Goal: Information Seeking & Learning: Learn about a topic

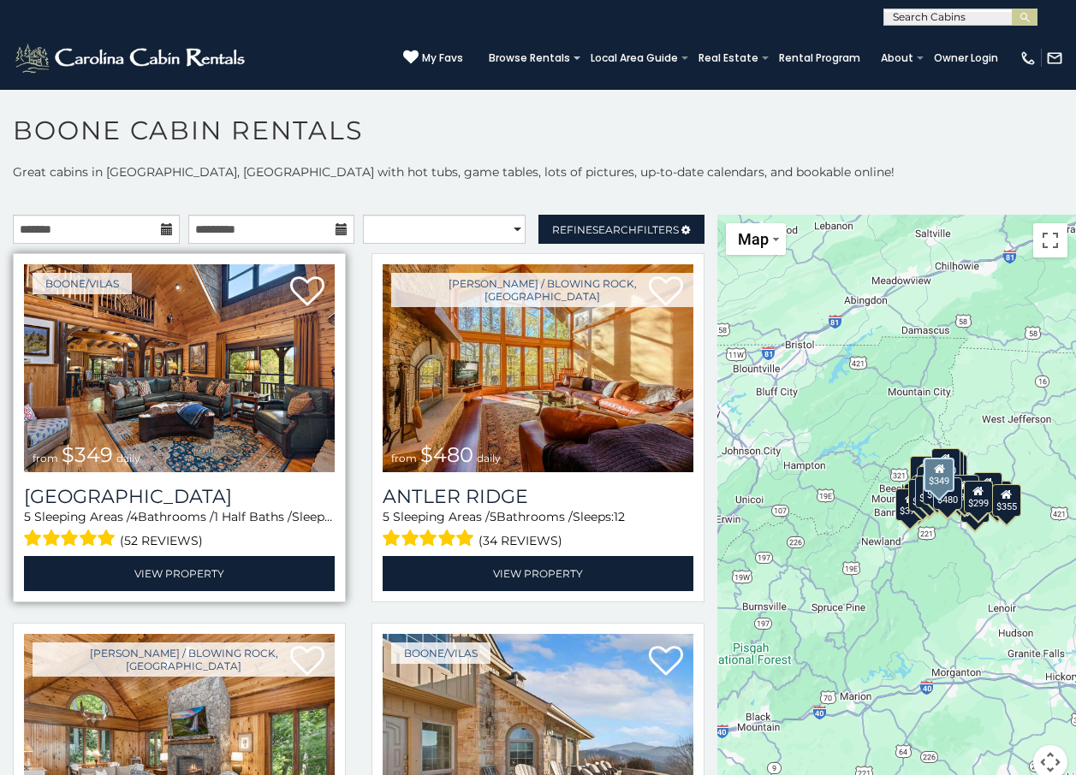
click at [170, 423] on img at bounding box center [179, 368] width 311 height 208
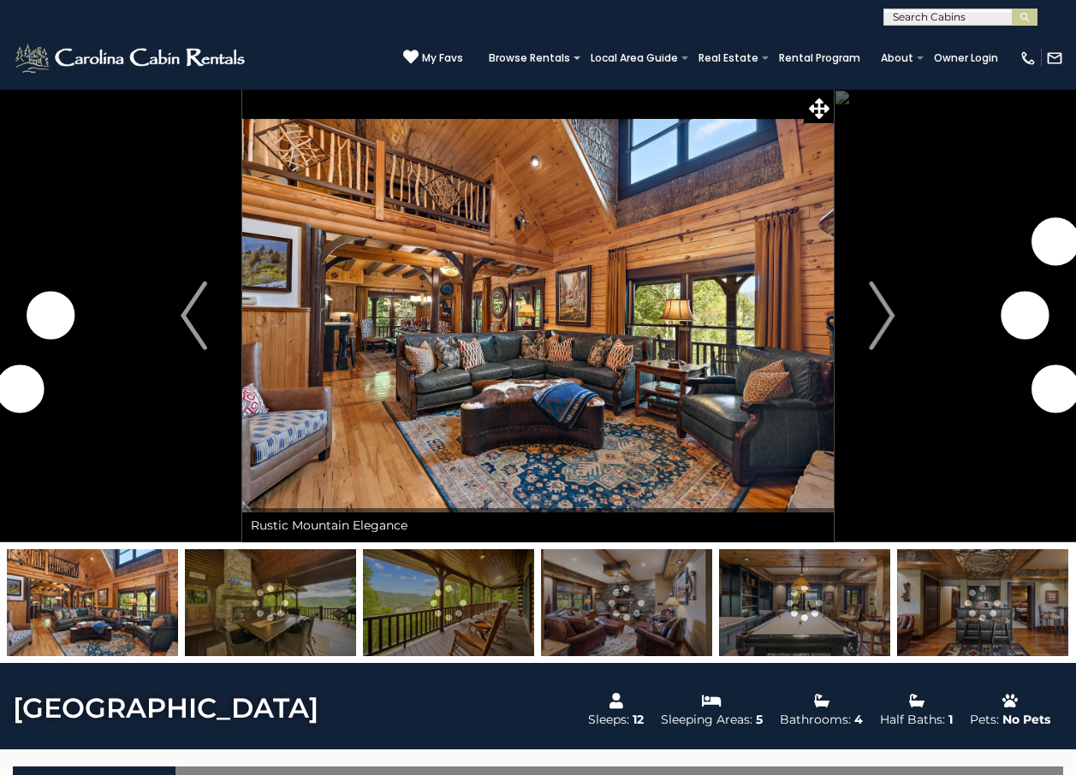
click at [886, 307] on img "Next" at bounding box center [882, 316] width 26 height 68
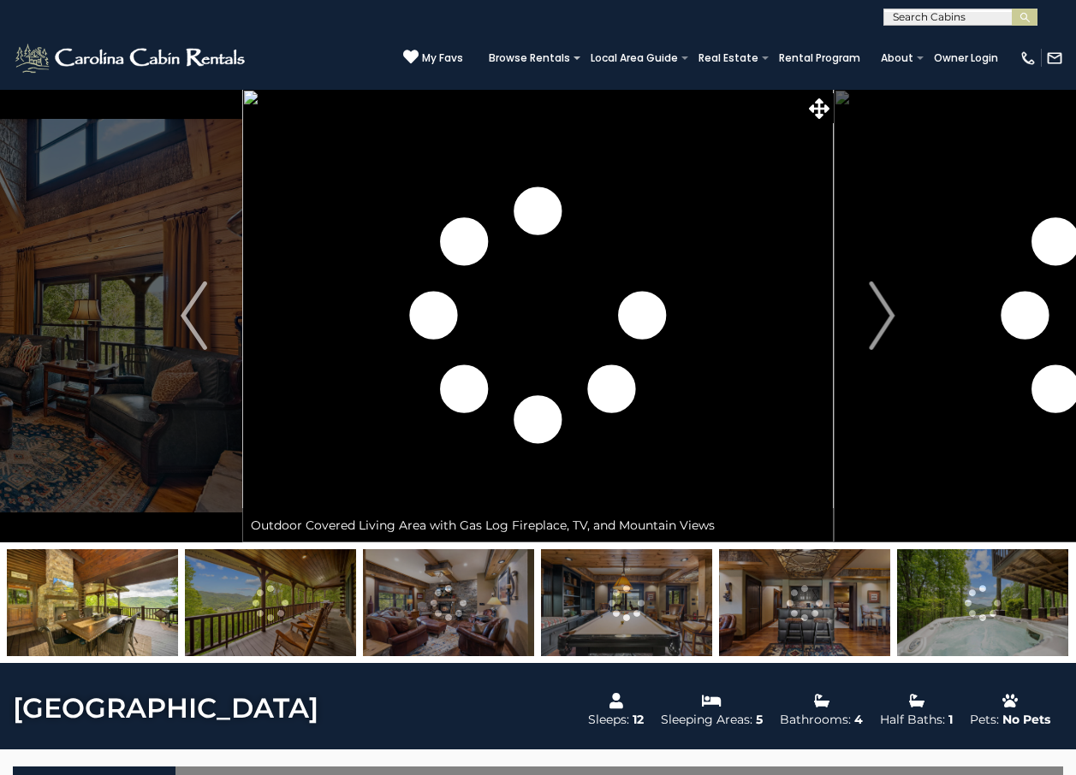
click at [886, 307] on img "Next" at bounding box center [882, 316] width 26 height 68
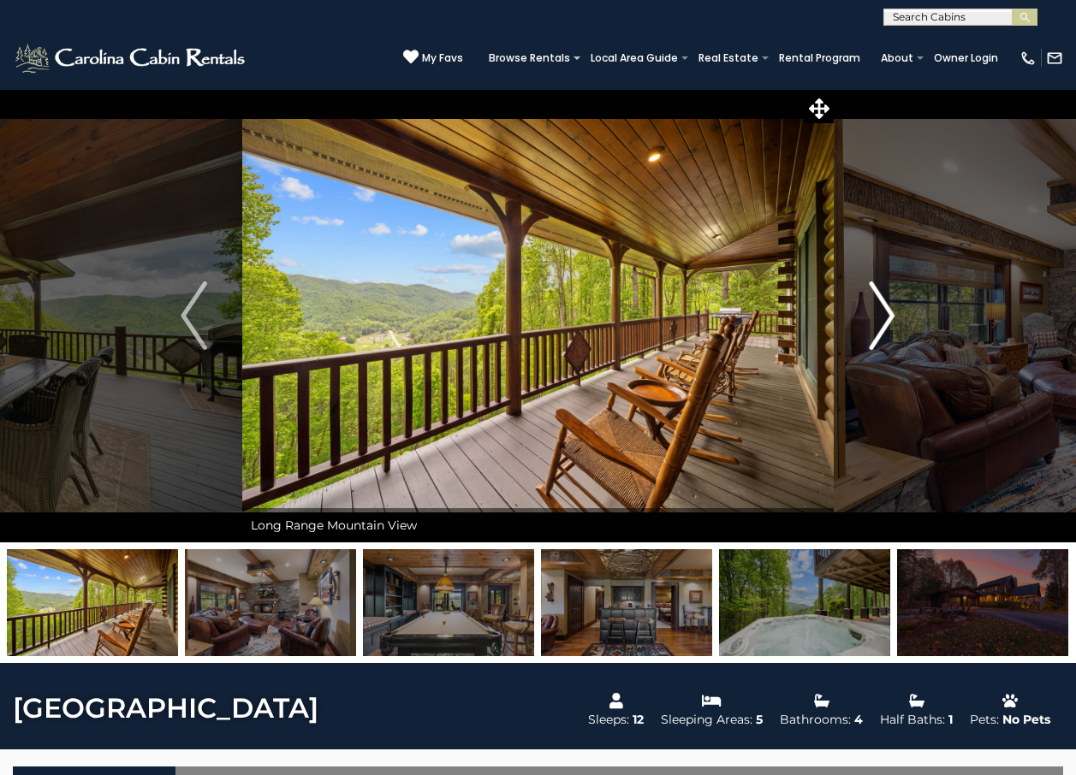
click at [883, 313] on img "Next" at bounding box center [882, 316] width 26 height 68
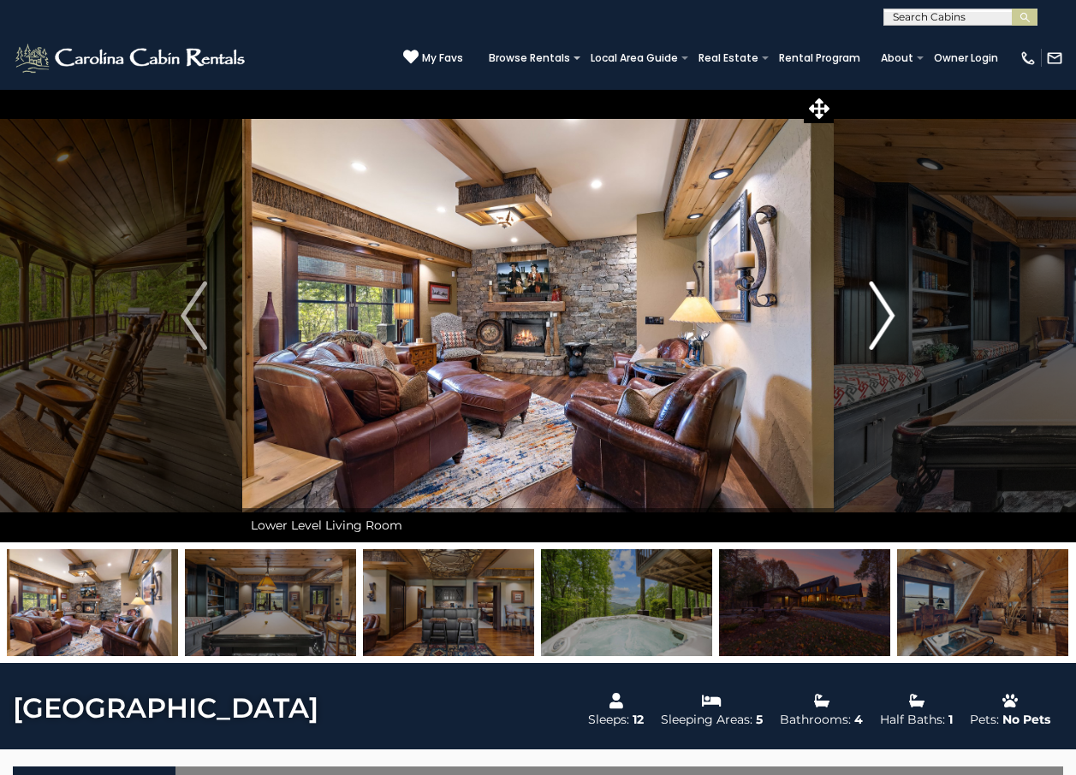
click at [883, 313] on img "Next" at bounding box center [882, 316] width 26 height 68
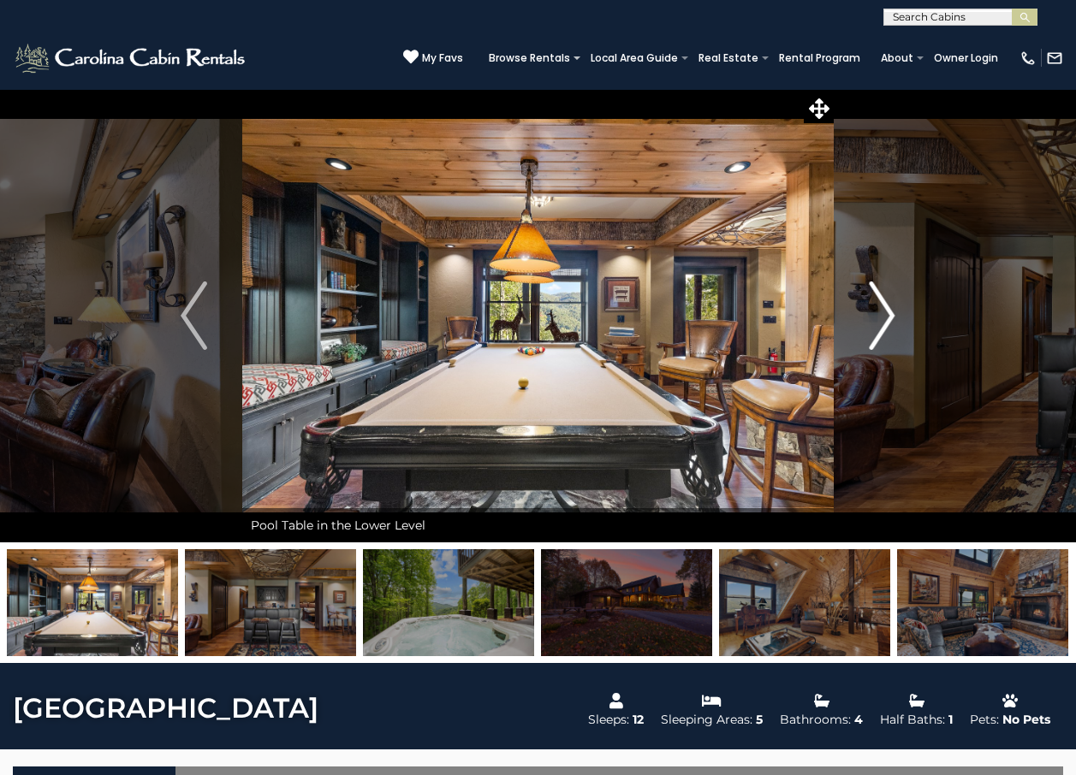
click at [883, 313] on img "Next" at bounding box center [882, 316] width 26 height 68
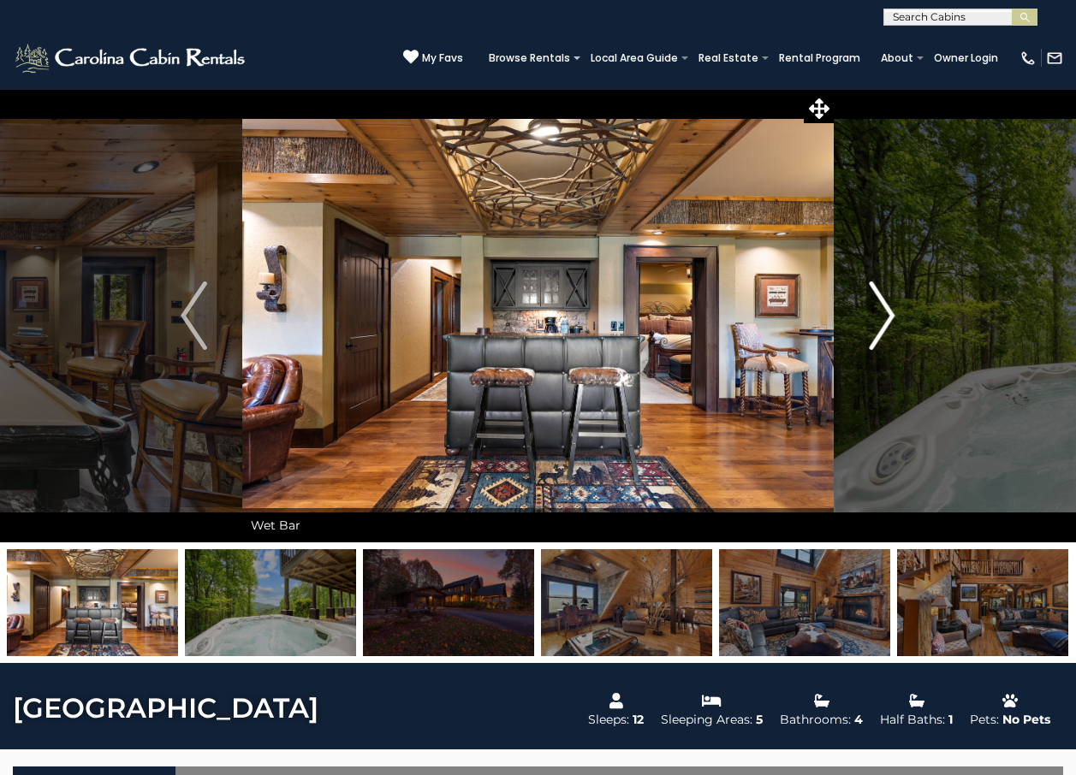
click at [883, 313] on img "Next" at bounding box center [882, 316] width 26 height 68
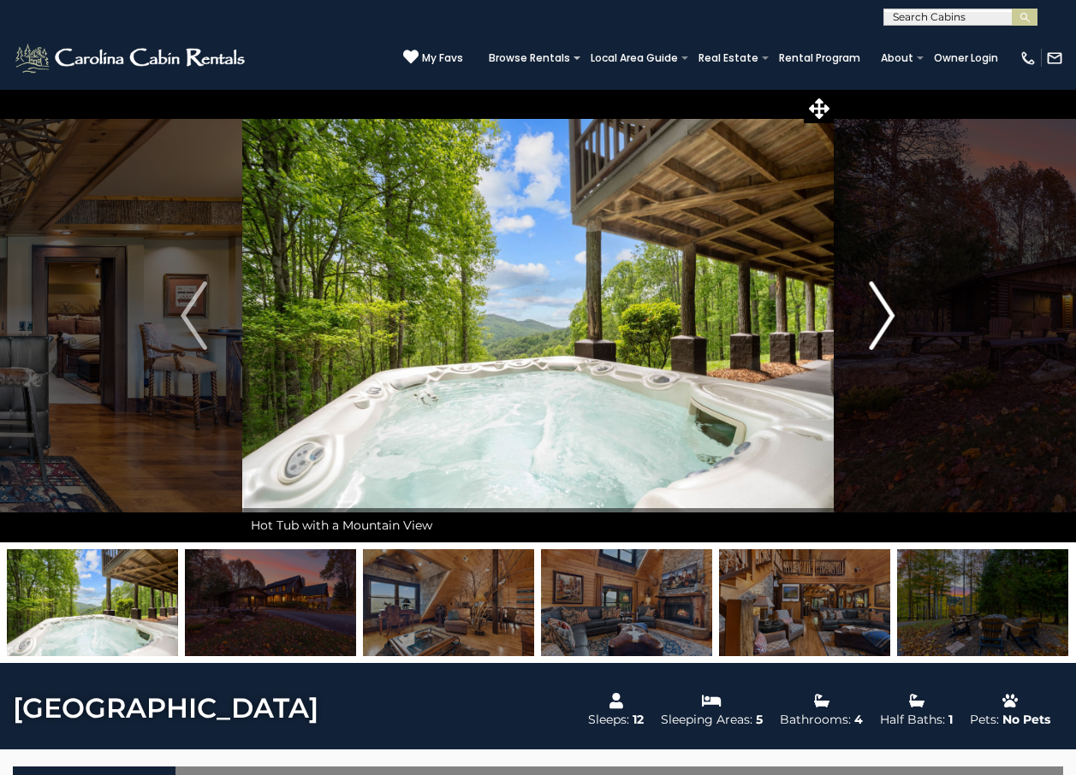
click at [888, 314] on img "Next" at bounding box center [882, 316] width 26 height 68
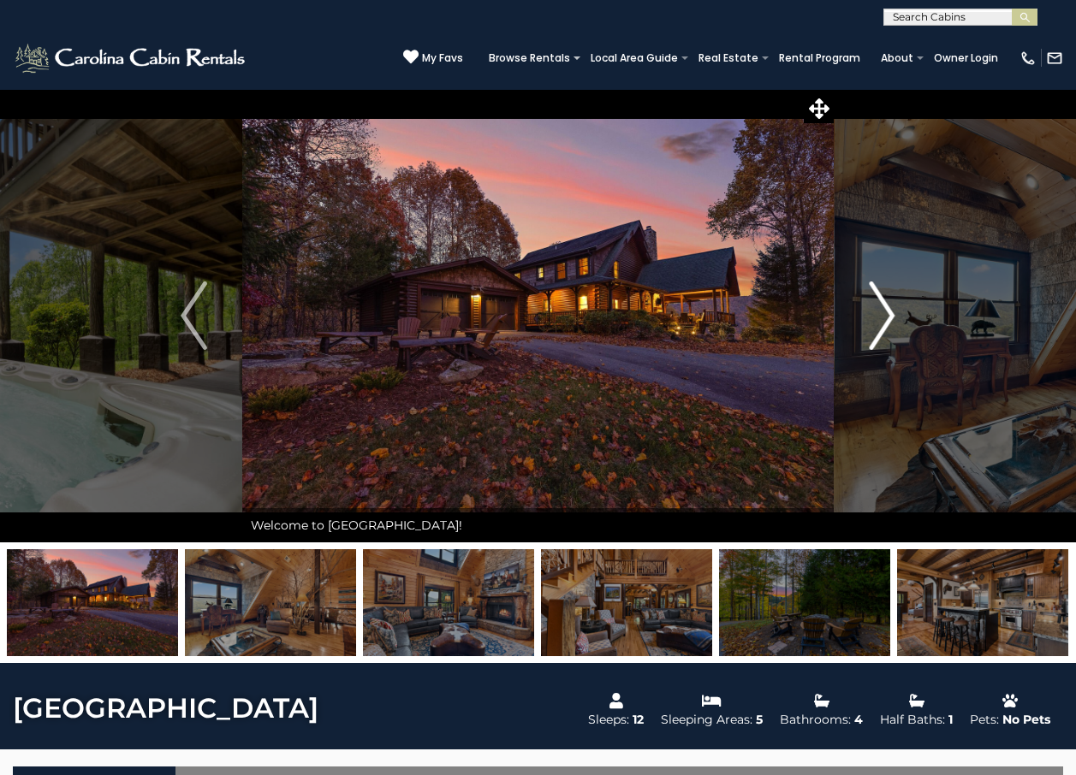
click at [888, 314] on img "Next" at bounding box center [882, 316] width 26 height 68
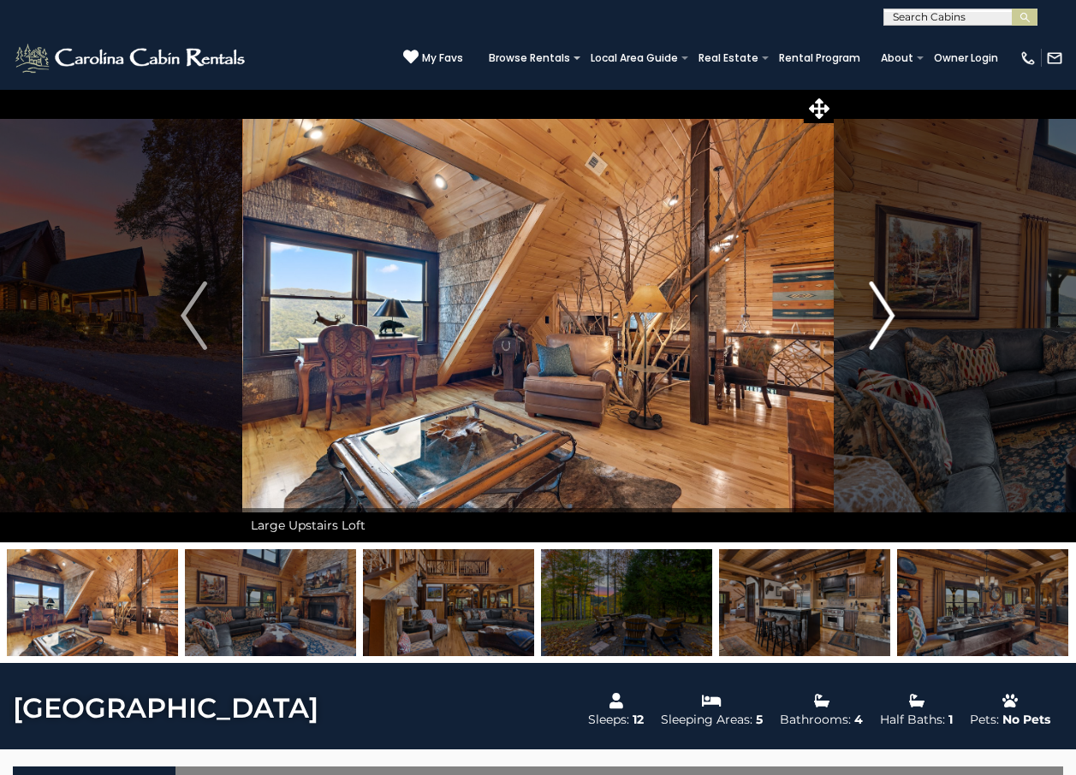
click at [888, 314] on img "Next" at bounding box center [882, 316] width 26 height 68
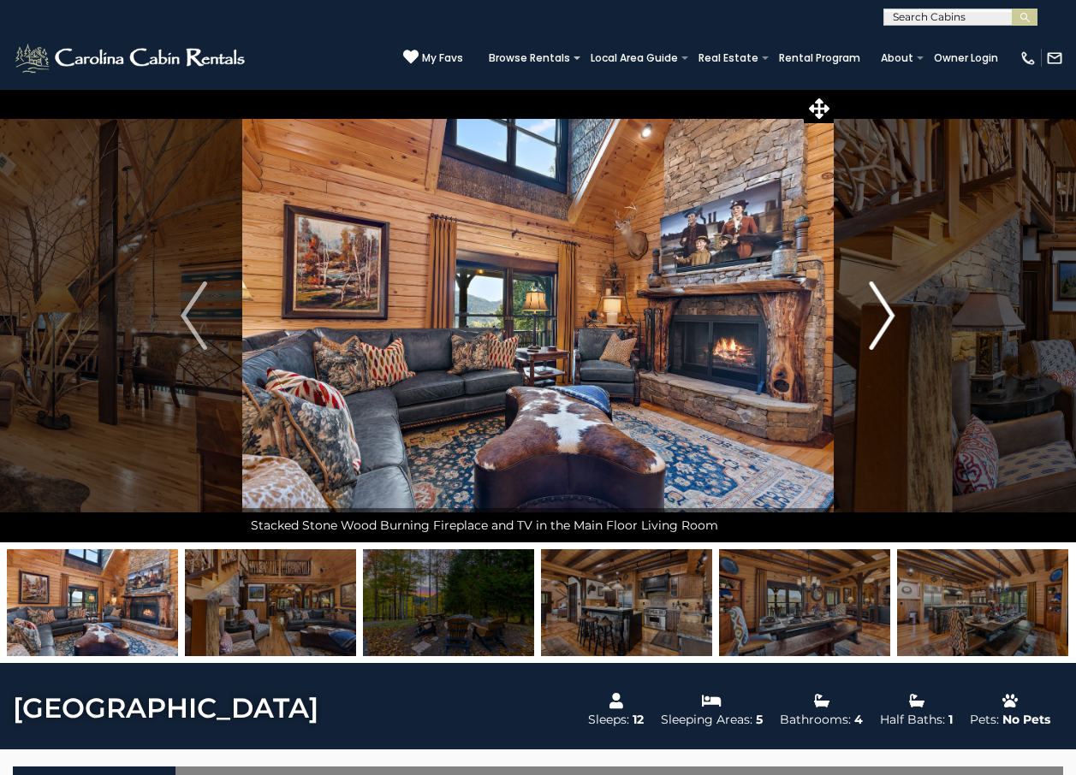
click at [888, 314] on img "Next" at bounding box center [882, 316] width 26 height 68
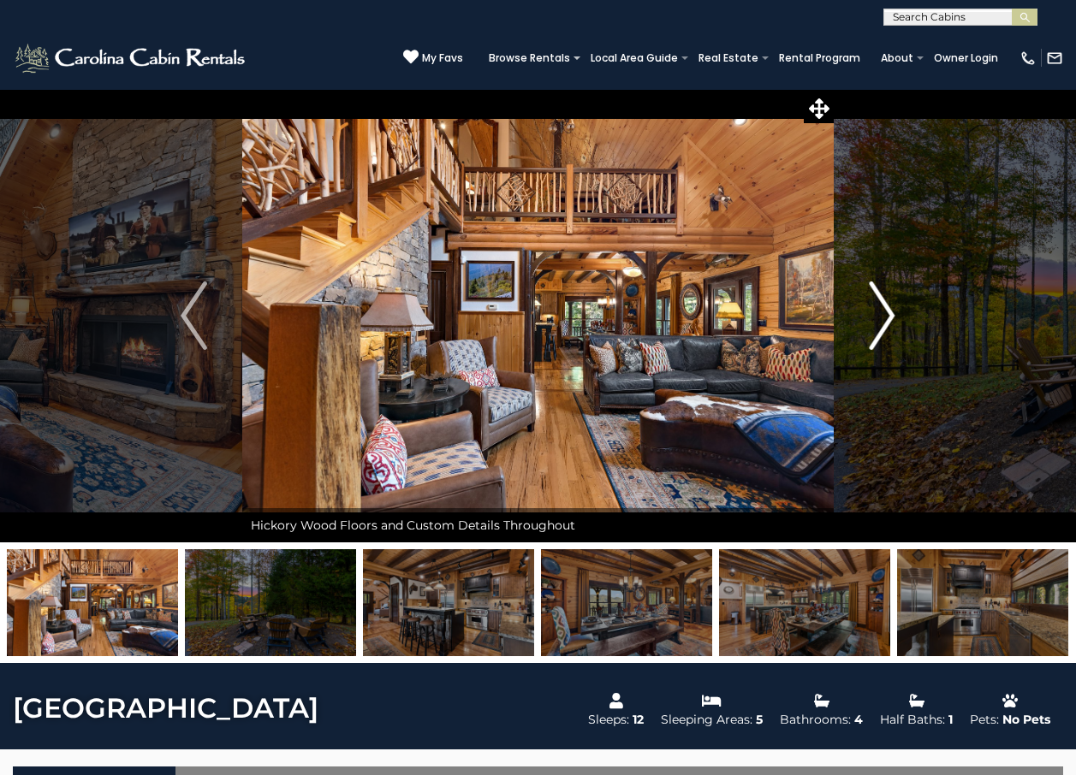
click at [888, 314] on img "Next" at bounding box center [882, 316] width 26 height 68
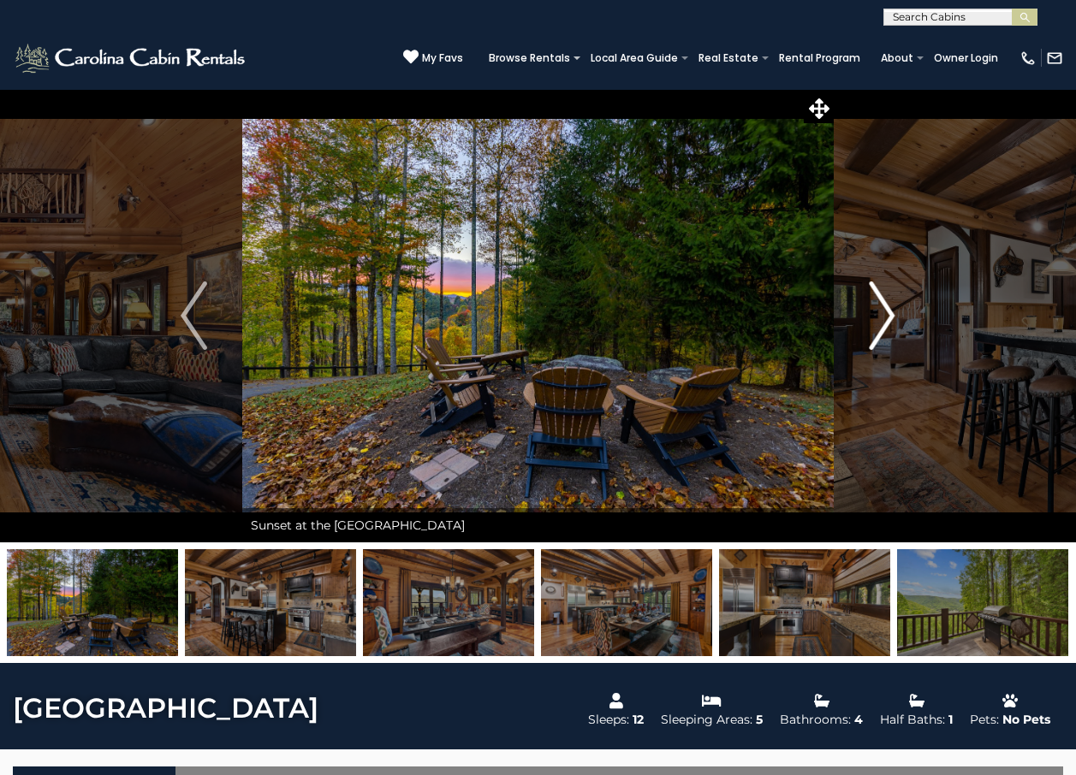
click at [888, 314] on img "Next" at bounding box center [882, 316] width 26 height 68
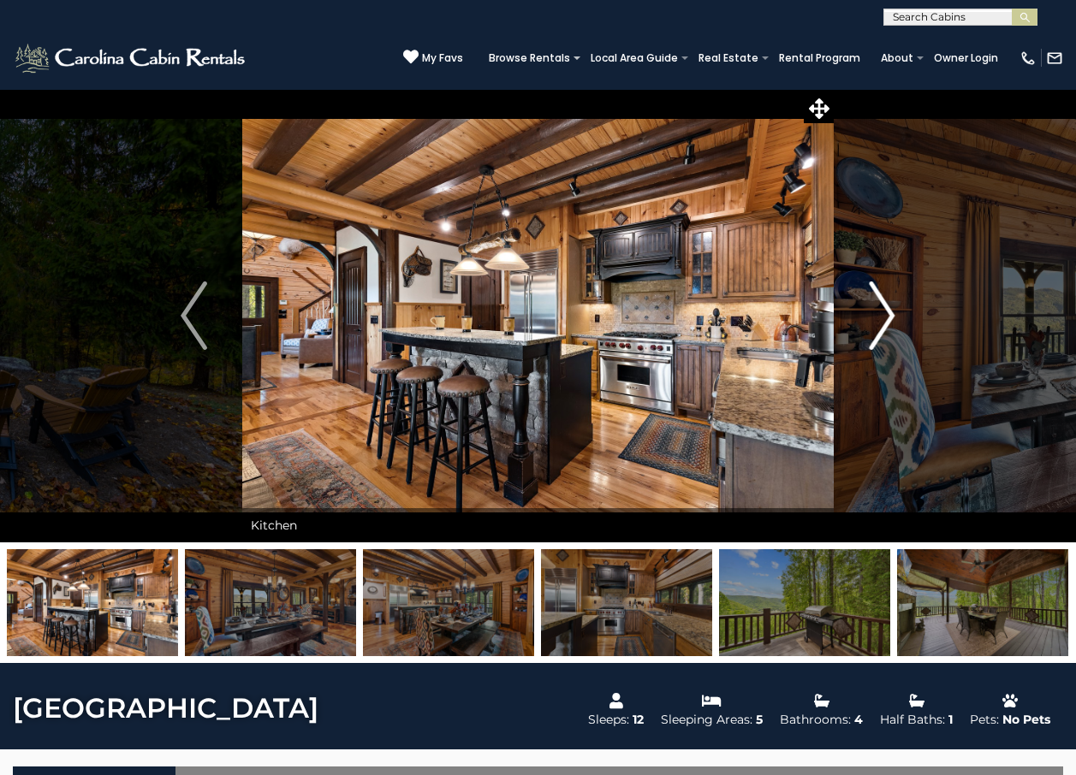
click at [890, 314] on img "Next" at bounding box center [882, 316] width 26 height 68
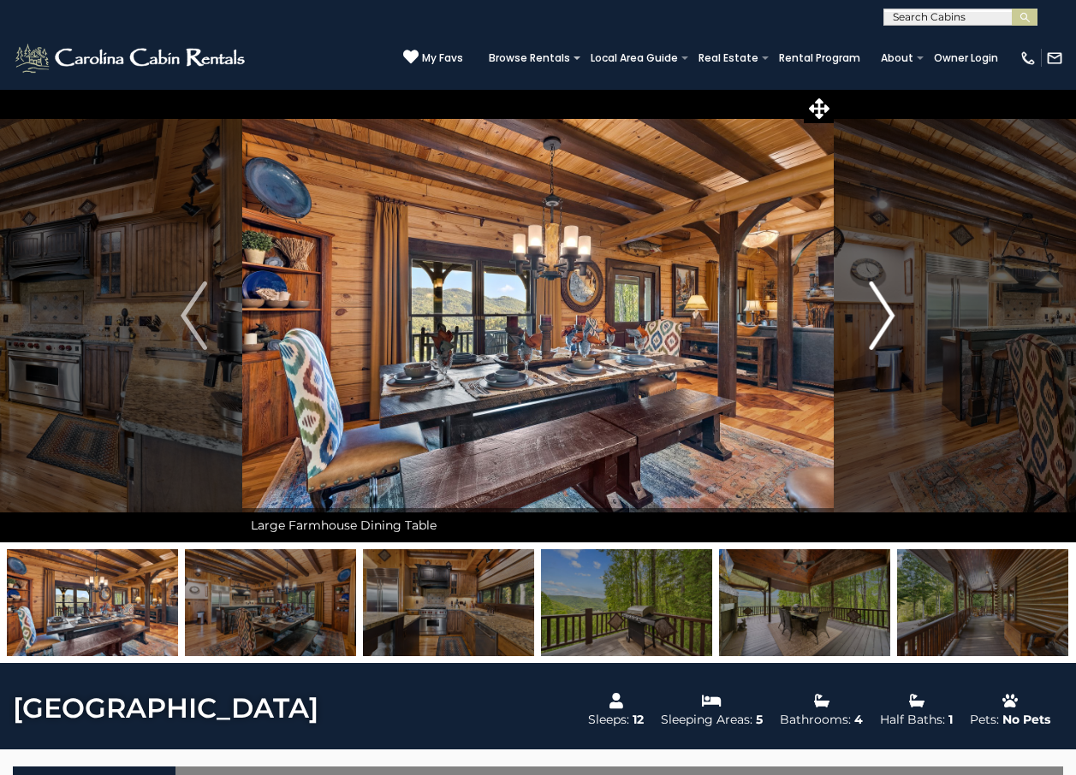
click at [890, 314] on img "Next" at bounding box center [882, 316] width 26 height 68
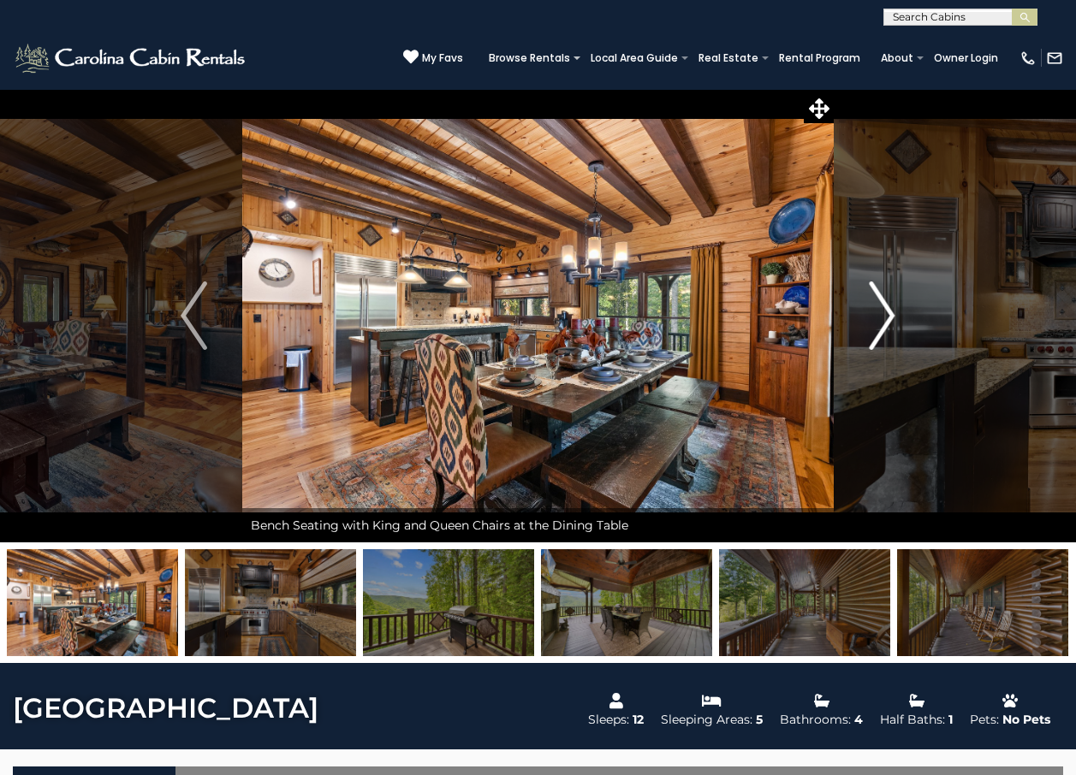
click at [890, 314] on img "Next" at bounding box center [882, 316] width 26 height 68
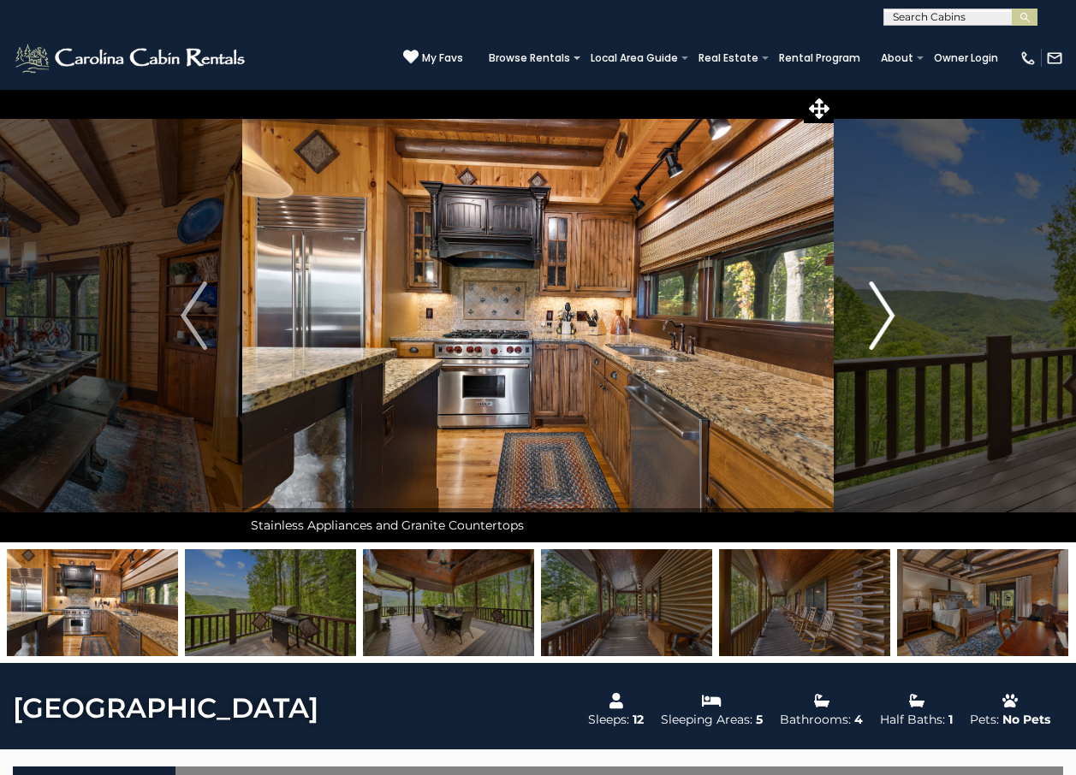
click at [888, 318] on img "Next" at bounding box center [882, 316] width 26 height 68
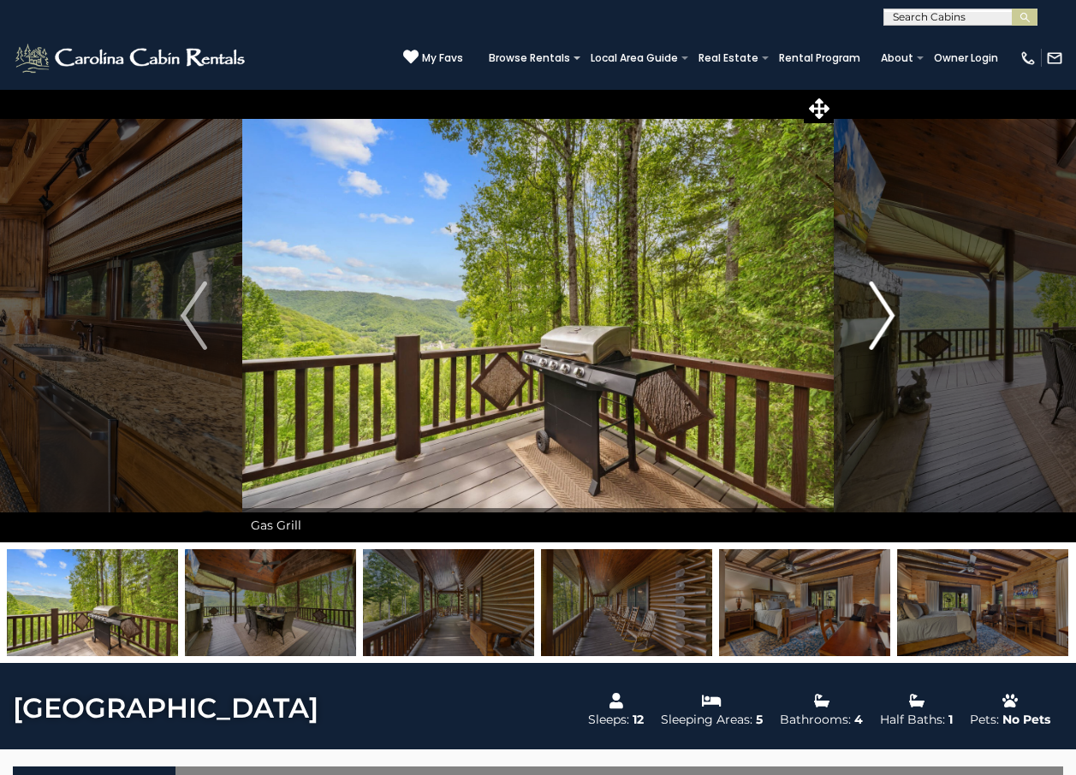
click at [888, 318] on img "Next" at bounding box center [882, 316] width 26 height 68
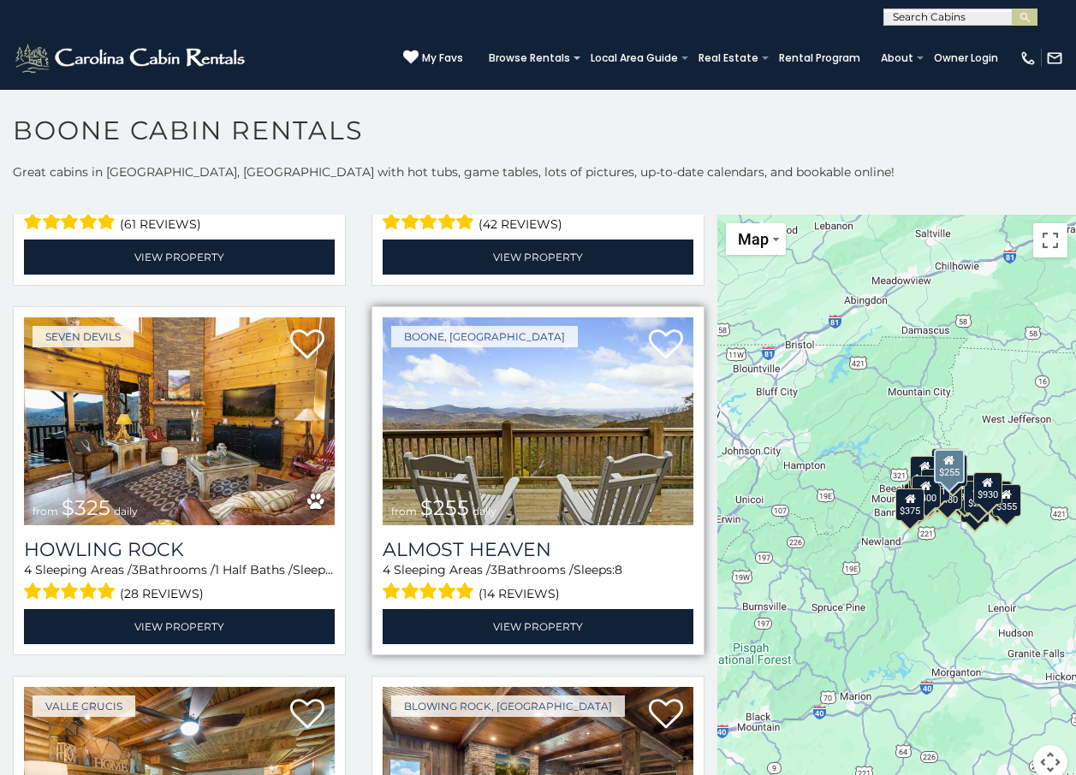
scroll to position [3509, 0]
